Goal: Find specific page/section: Find specific page/section

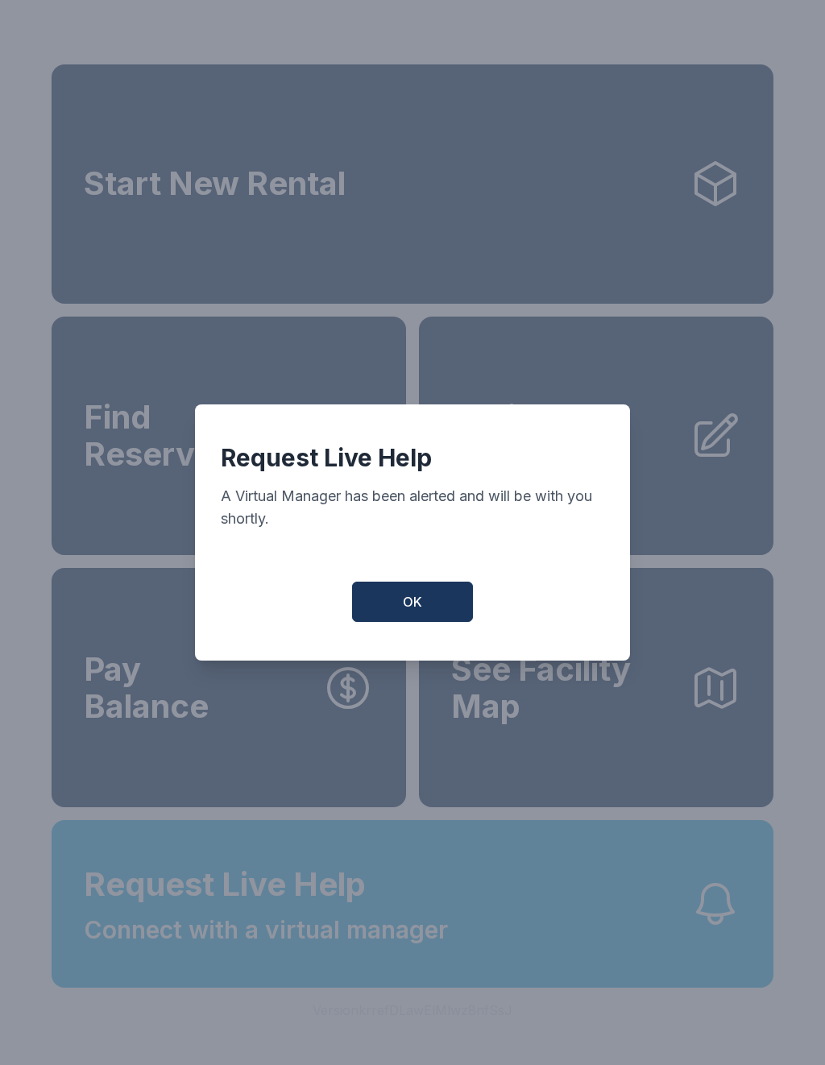
click at [395, 617] on button "OK" at bounding box center [412, 602] width 121 height 40
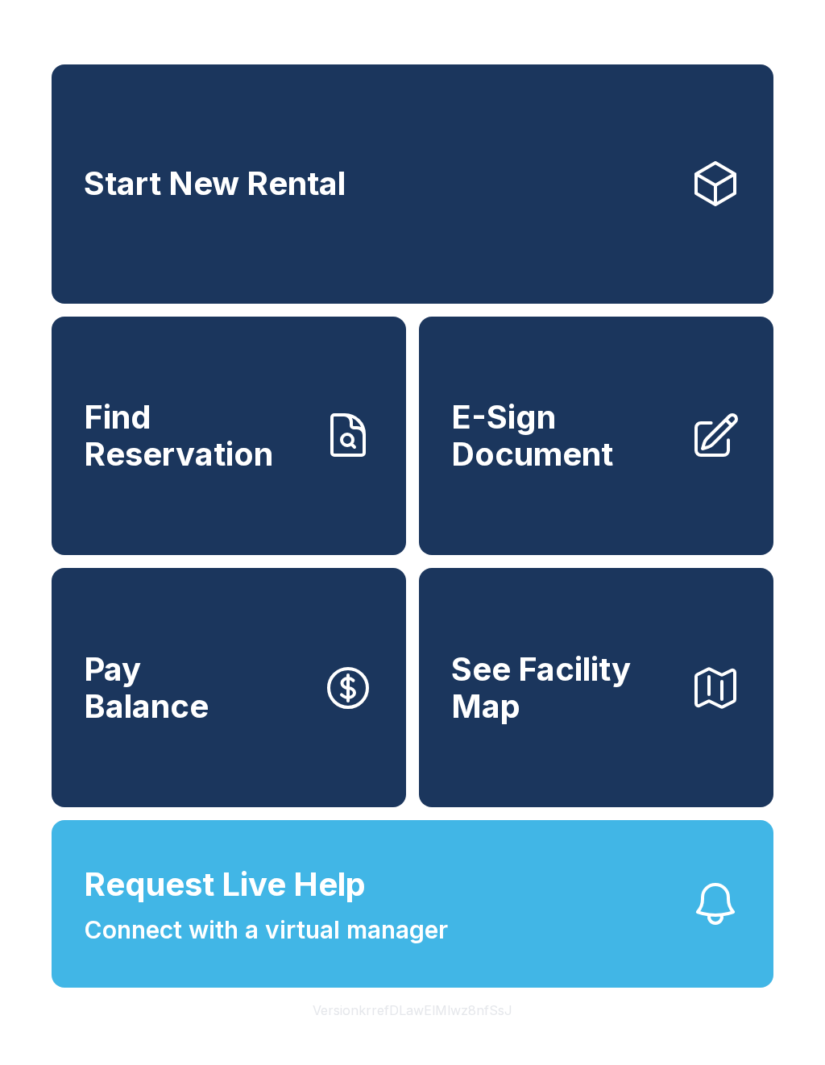
click at [242, 472] on span "Find Reservation" at bounding box center [197, 435] width 226 height 73
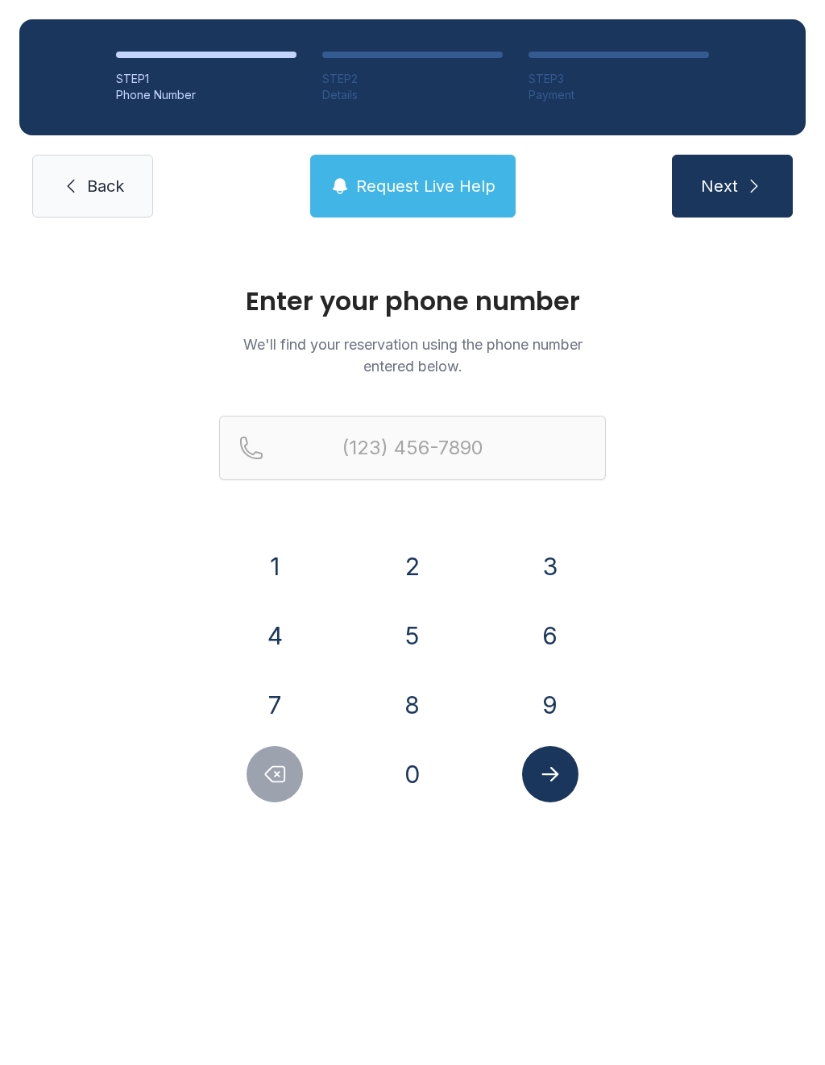
click at [412, 704] on button "8" at bounding box center [412, 705] width 56 height 56
click at [280, 635] on button "4" at bounding box center [274, 635] width 56 height 56
click at [546, 558] on button "3" at bounding box center [550, 566] width 56 height 56
click at [261, 635] on button "4" at bounding box center [274, 635] width 56 height 56
click at [538, 541] on button "3" at bounding box center [550, 566] width 56 height 56
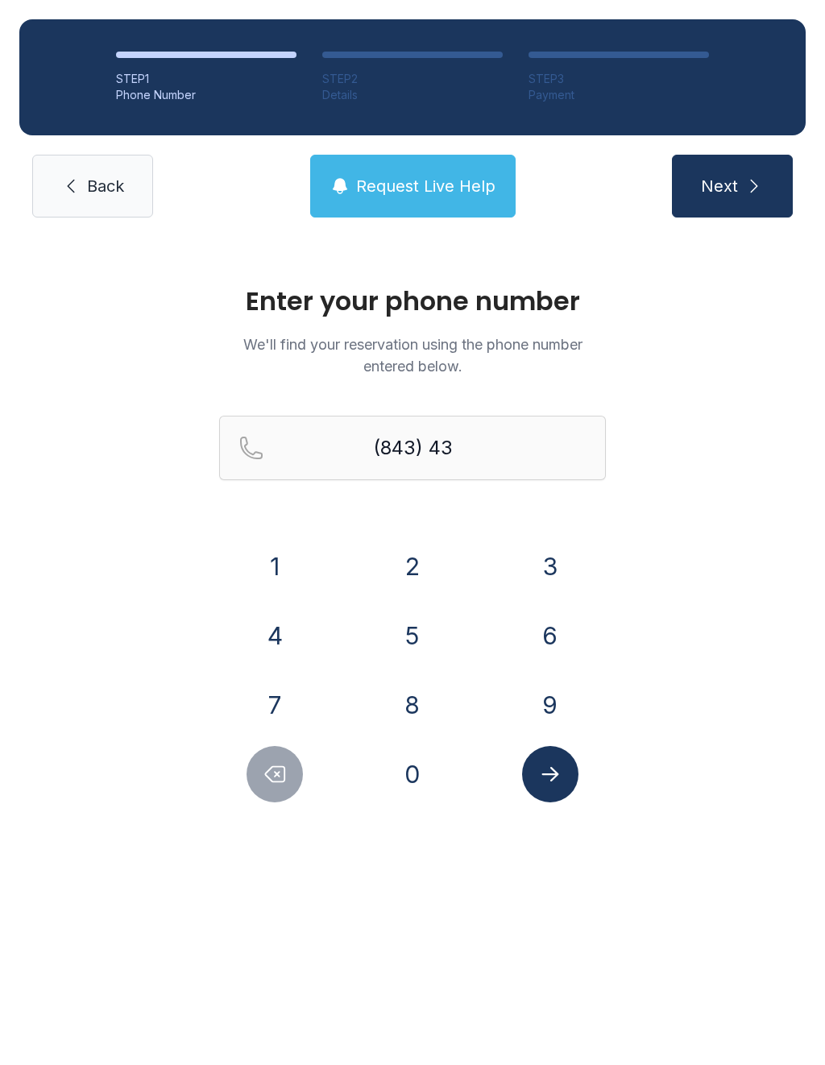
click at [256, 683] on button "7" at bounding box center [274, 705] width 56 height 56
click at [550, 704] on button "9" at bounding box center [550, 705] width 56 height 56
click at [390, 712] on button "8" at bounding box center [412, 705] width 56 height 56
click at [551, 714] on button "9" at bounding box center [550, 705] width 56 height 56
click at [408, 797] on button "0" at bounding box center [412, 774] width 56 height 56
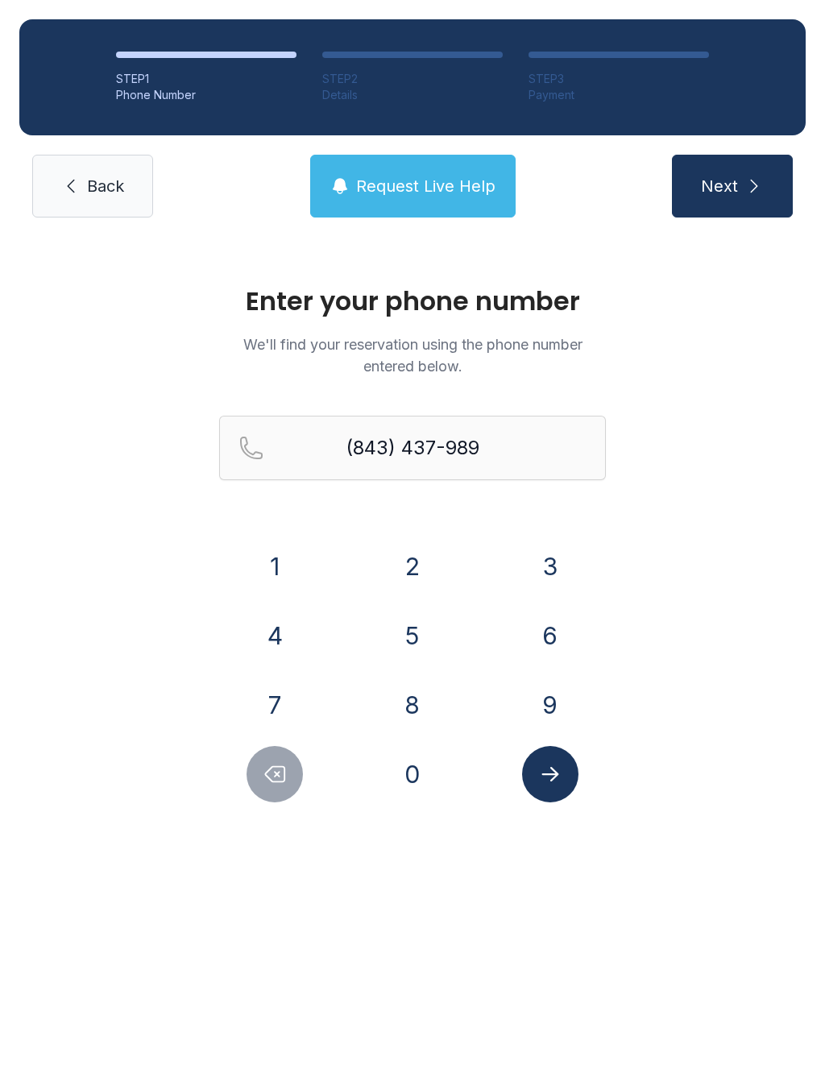
type input "[PHONE_NUMBER]"
click at [544, 784] on icon "Submit lookup form" at bounding box center [550, 774] width 24 height 24
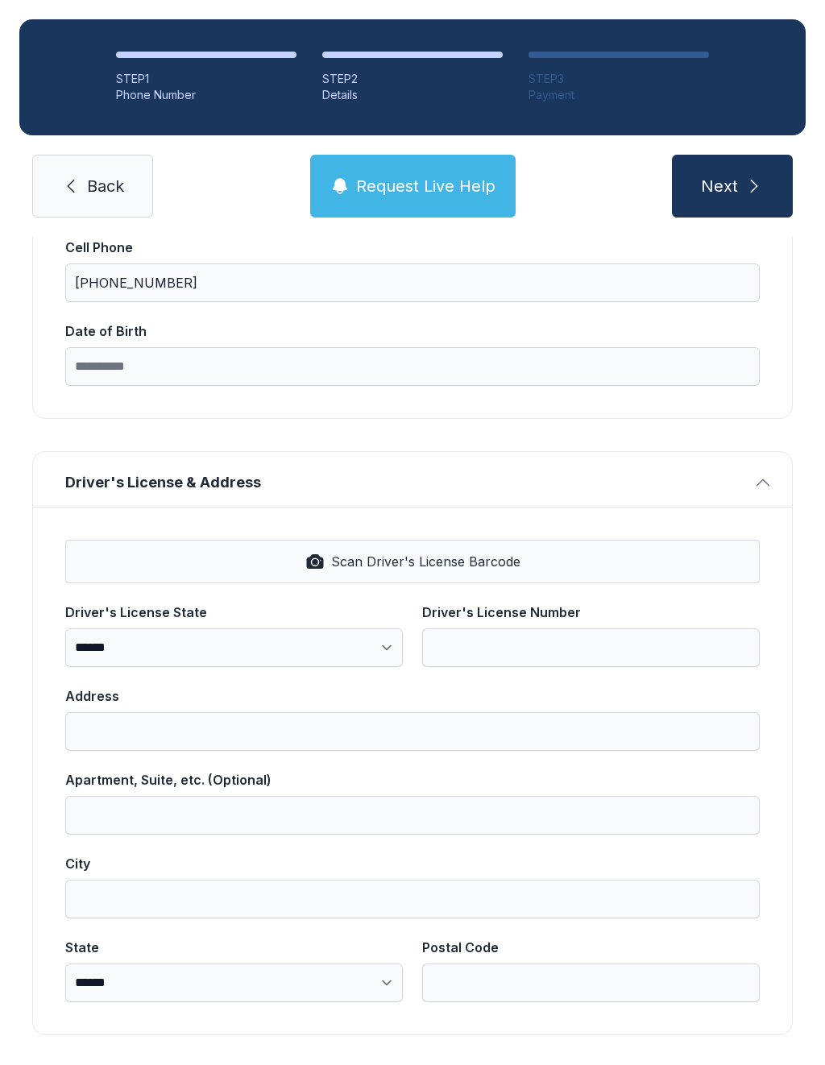
scroll to position [364, 0]
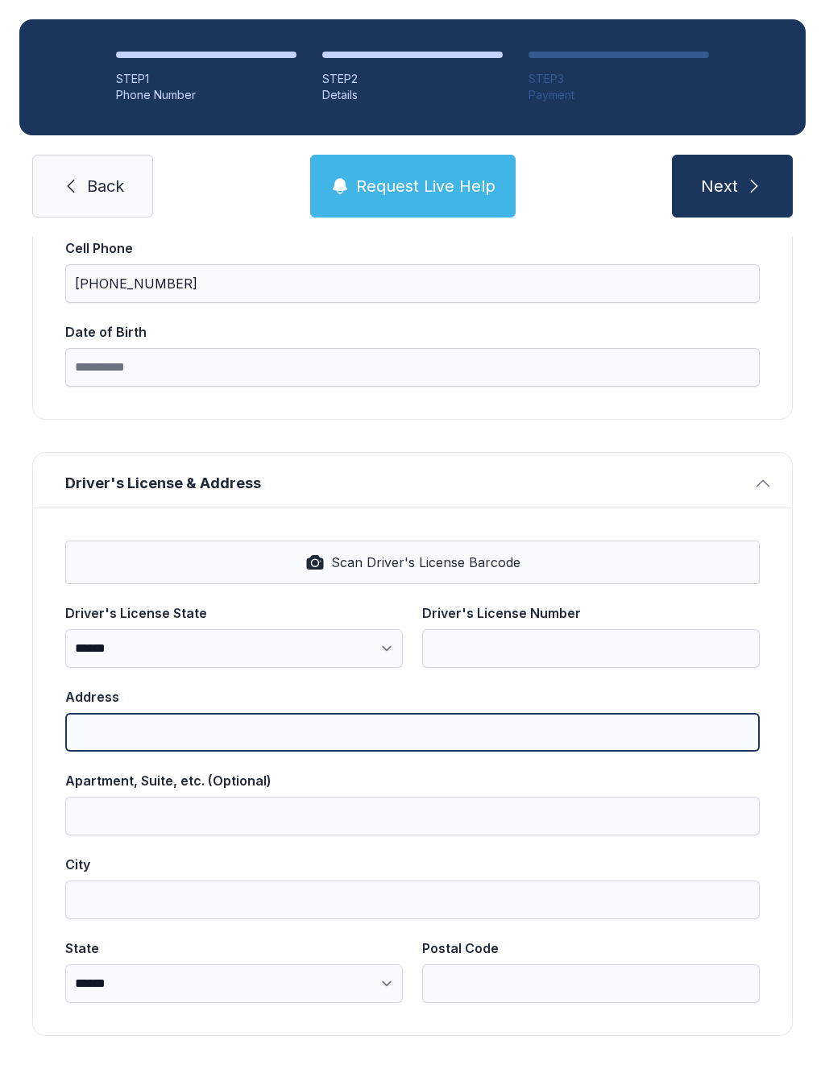
click at [130, 739] on input "Address" at bounding box center [412, 732] width 694 height 39
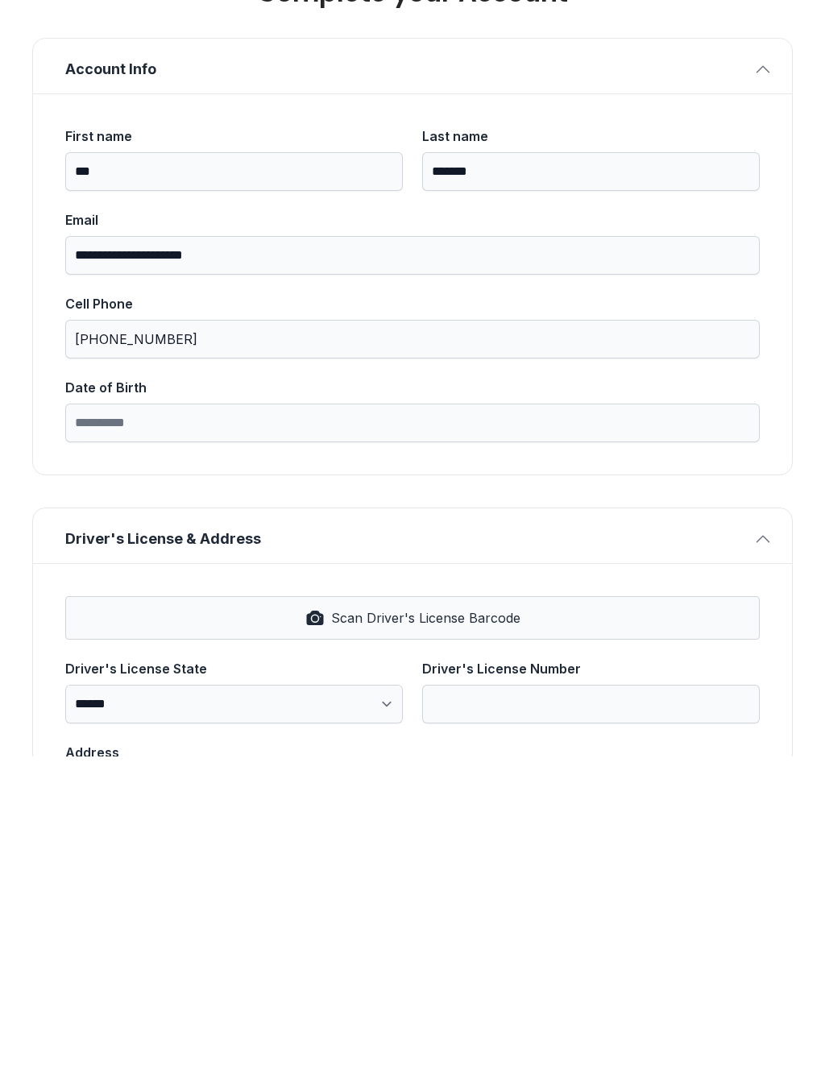
scroll to position [0, 0]
type input "****"
click at [731, 155] on button "Next" at bounding box center [732, 186] width 121 height 63
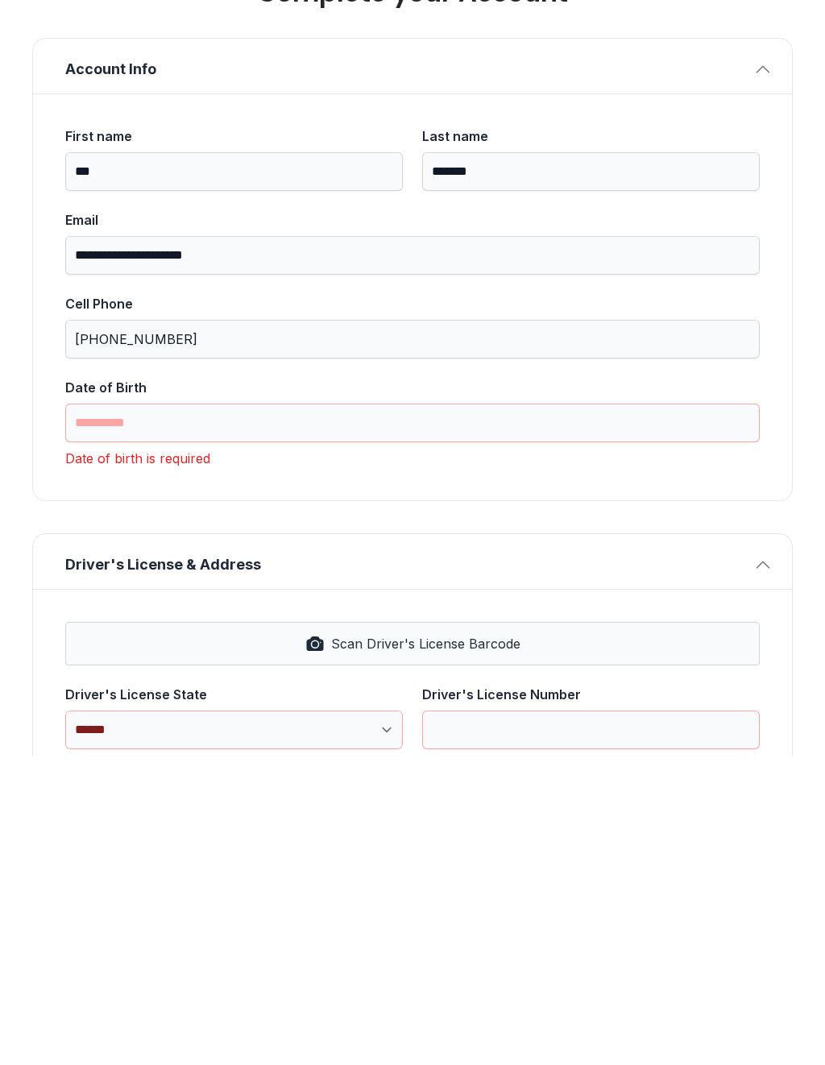
click at [758, 347] on button "Account Info" at bounding box center [412, 374] width 759 height 55
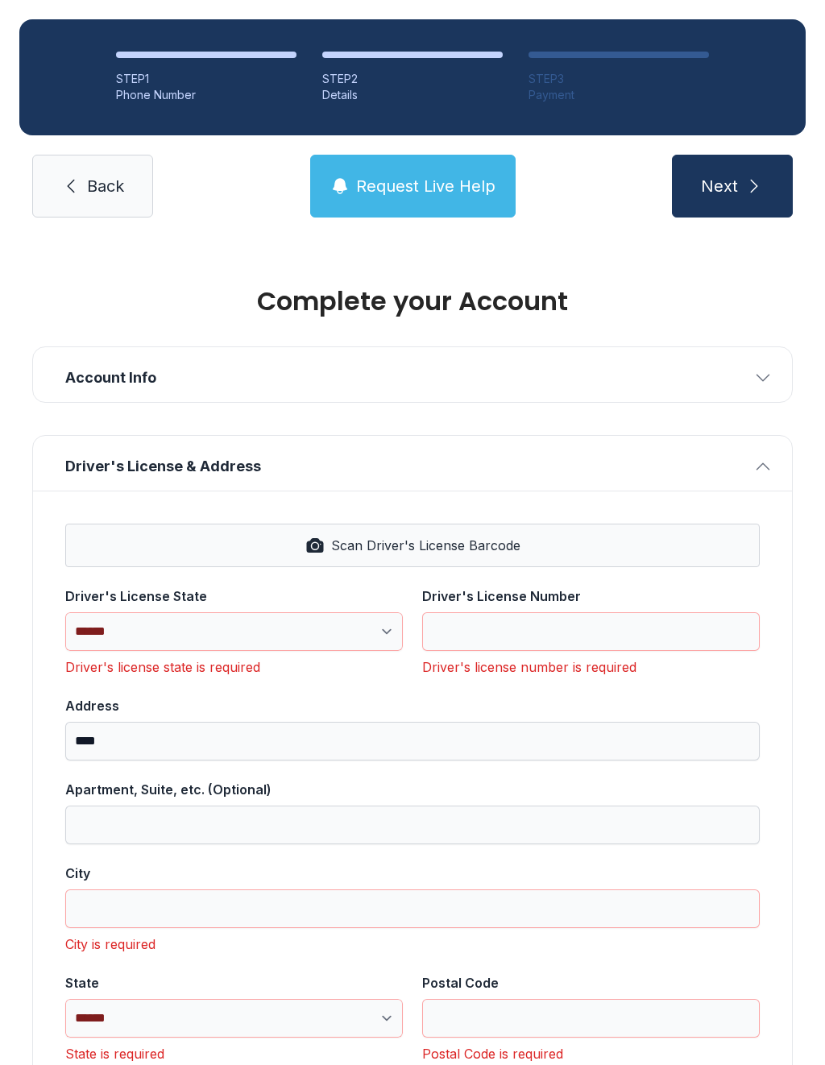
click at [368, 175] on span "Request Live Help" at bounding box center [425, 186] width 139 height 23
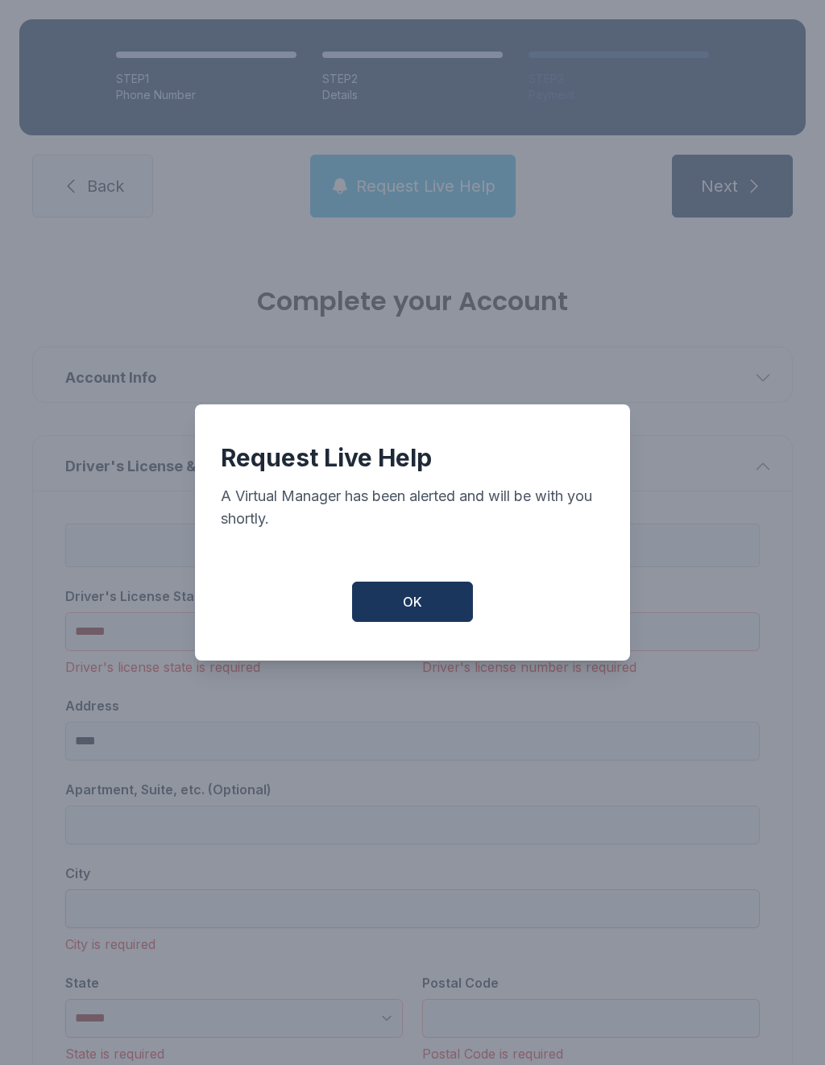
click at [450, 592] on button "OK" at bounding box center [412, 602] width 121 height 40
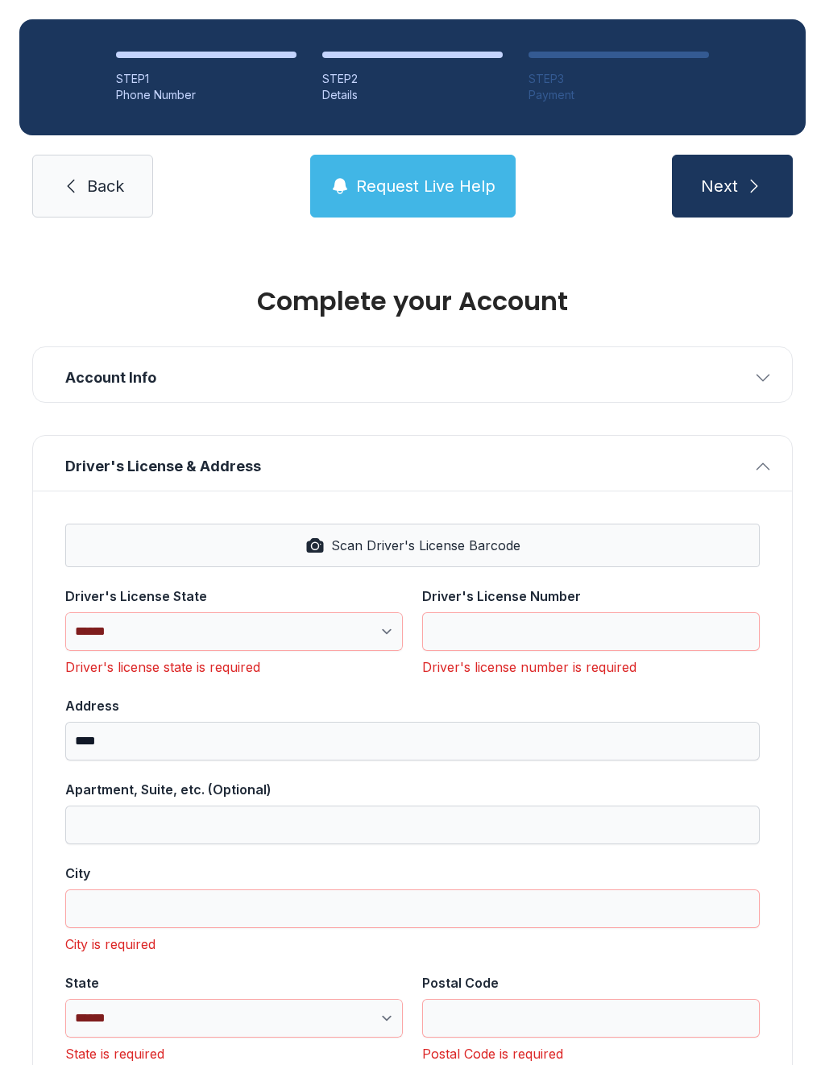
click at [102, 178] on link "Back" at bounding box center [92, 186] width 121 height 63
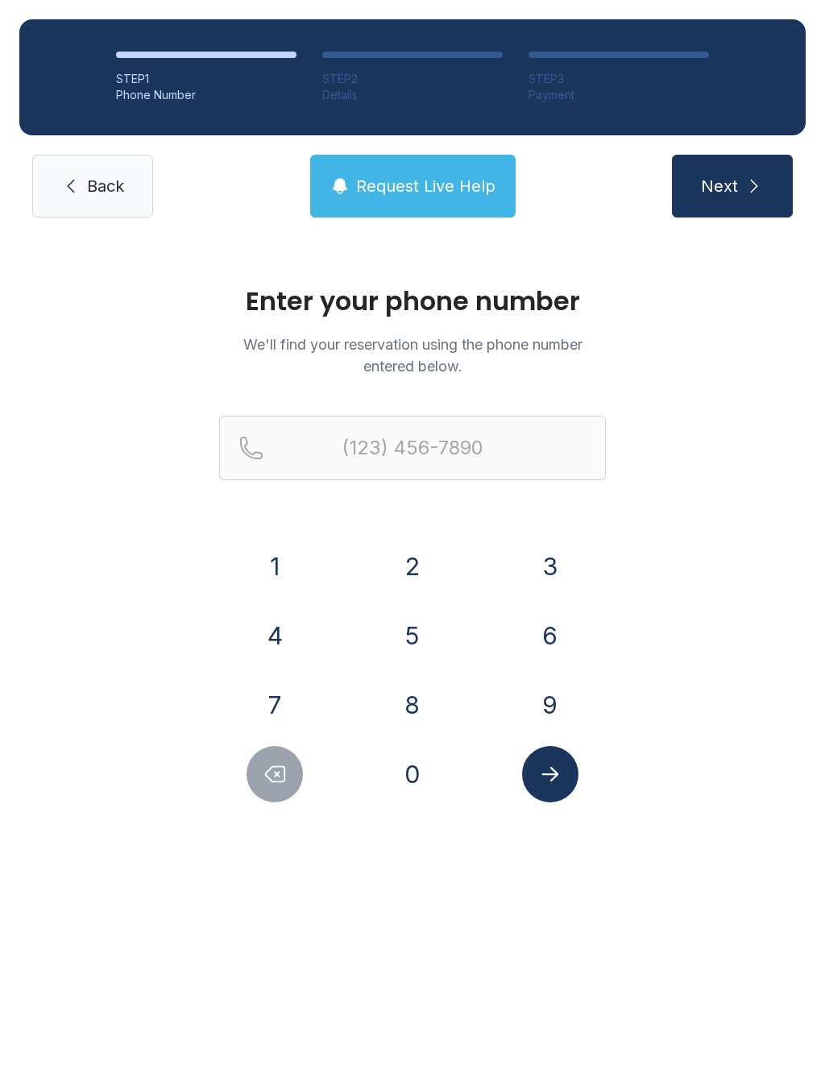
click at [84, 176] on link "Back" at bounding box center [92, 186] width 121 height 63
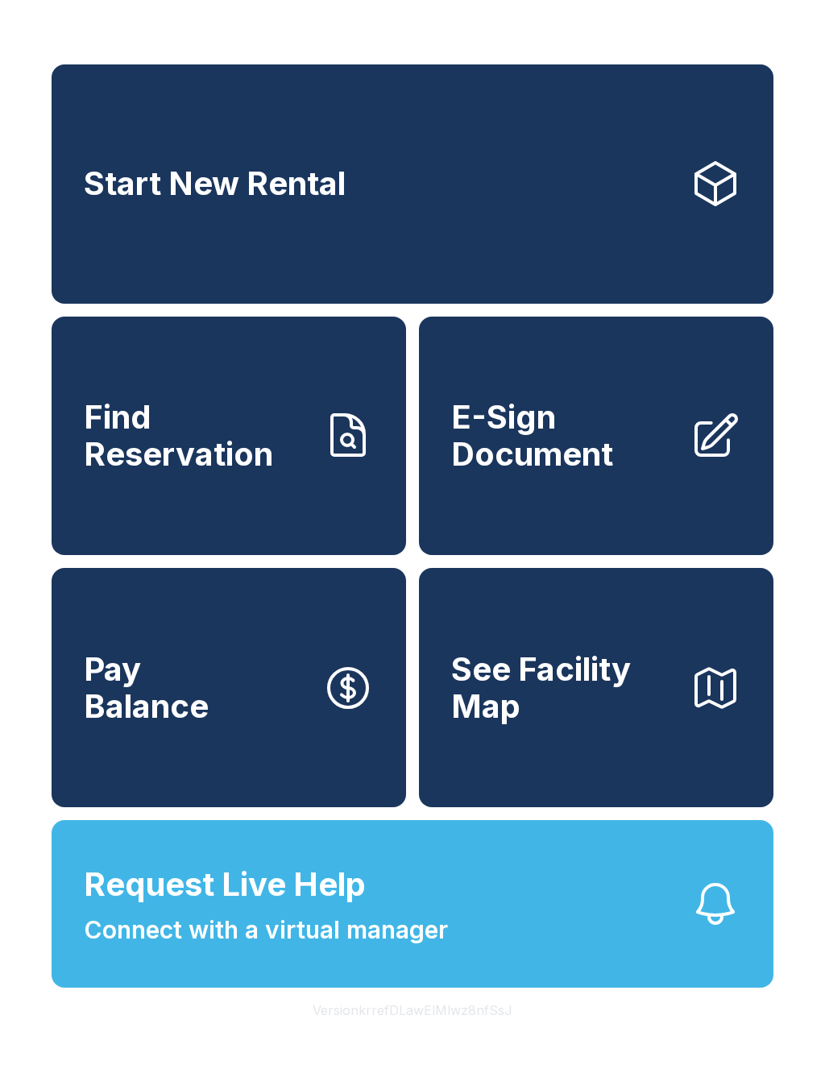
click at [436, 948] on span "Connect with a virtual manager" at bounding box center [266, 930] width 364 height 36
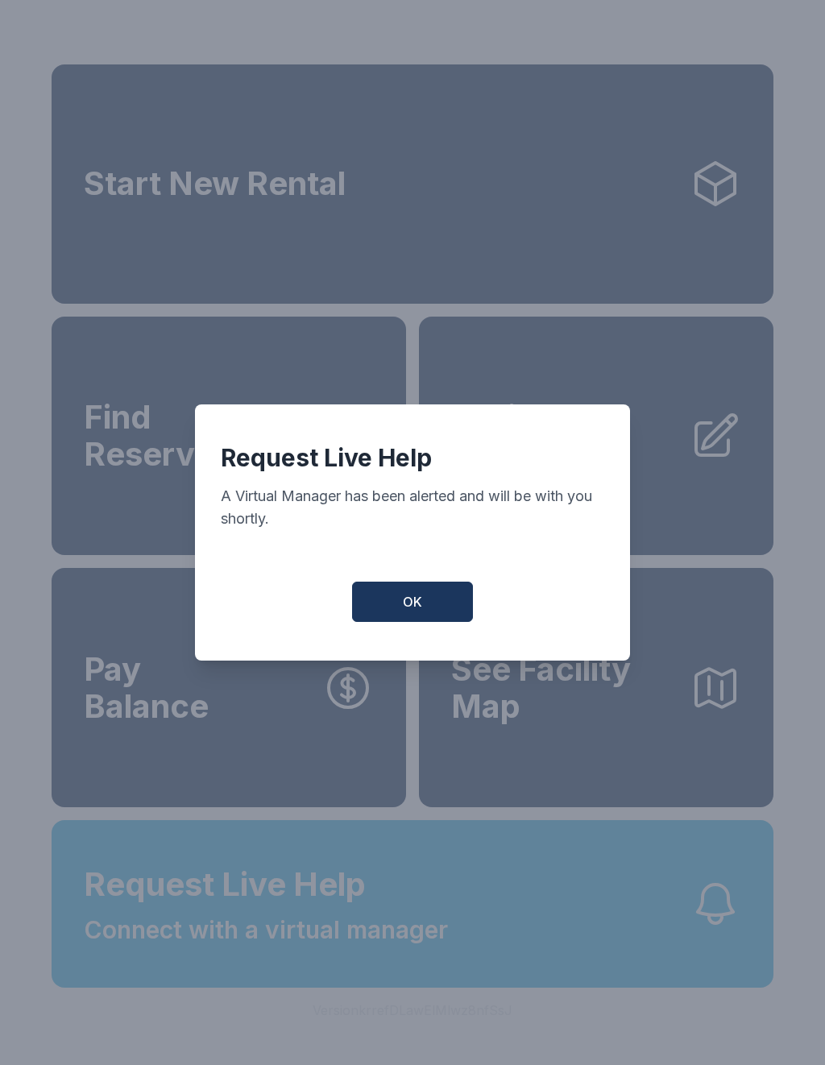
click at [418, 607] on span "OK" at bounding box center [412, 601] width 19 height 19
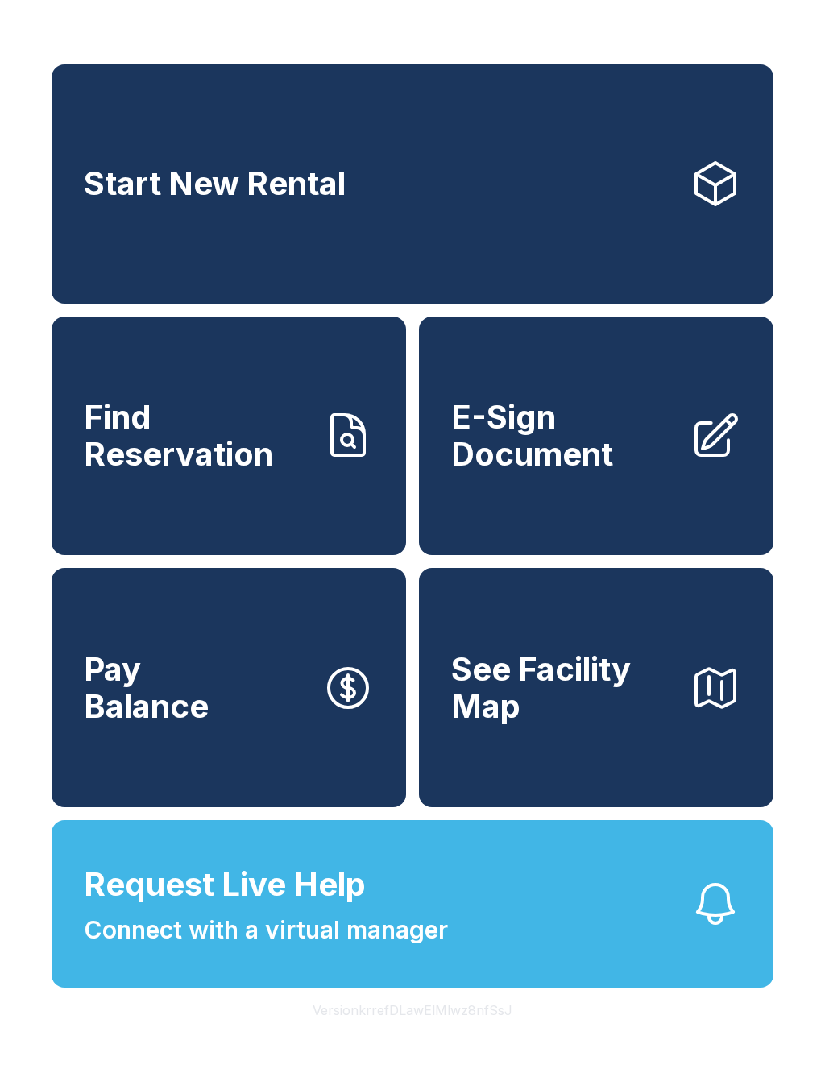
click at [513, 957] on button "Request Live Help Connect with a virtual manager" at bounding box center [413, 904] width 722 height 168
